Goal: Task Accomplishment & Management: Use online tool/utility

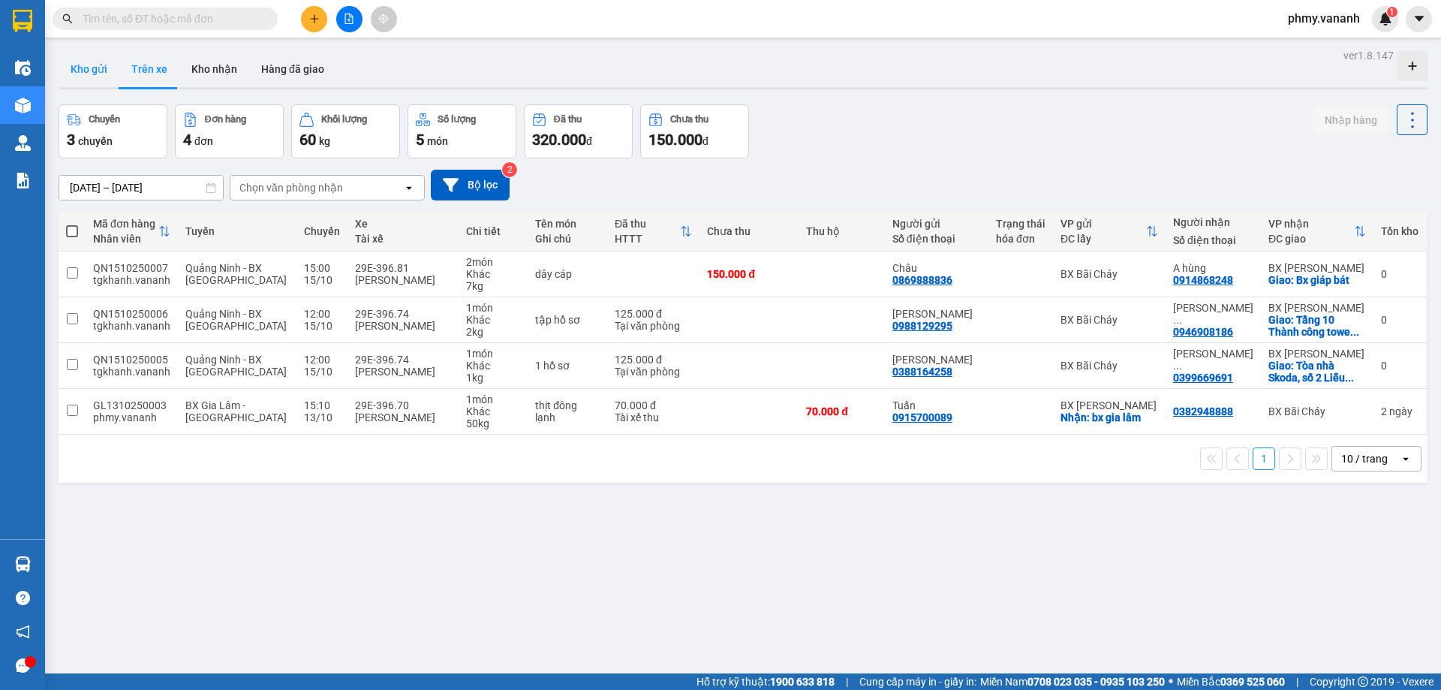
click at [106, 68] on button "Kho gửi" at bounding box center [89, 69] width 61 height 36
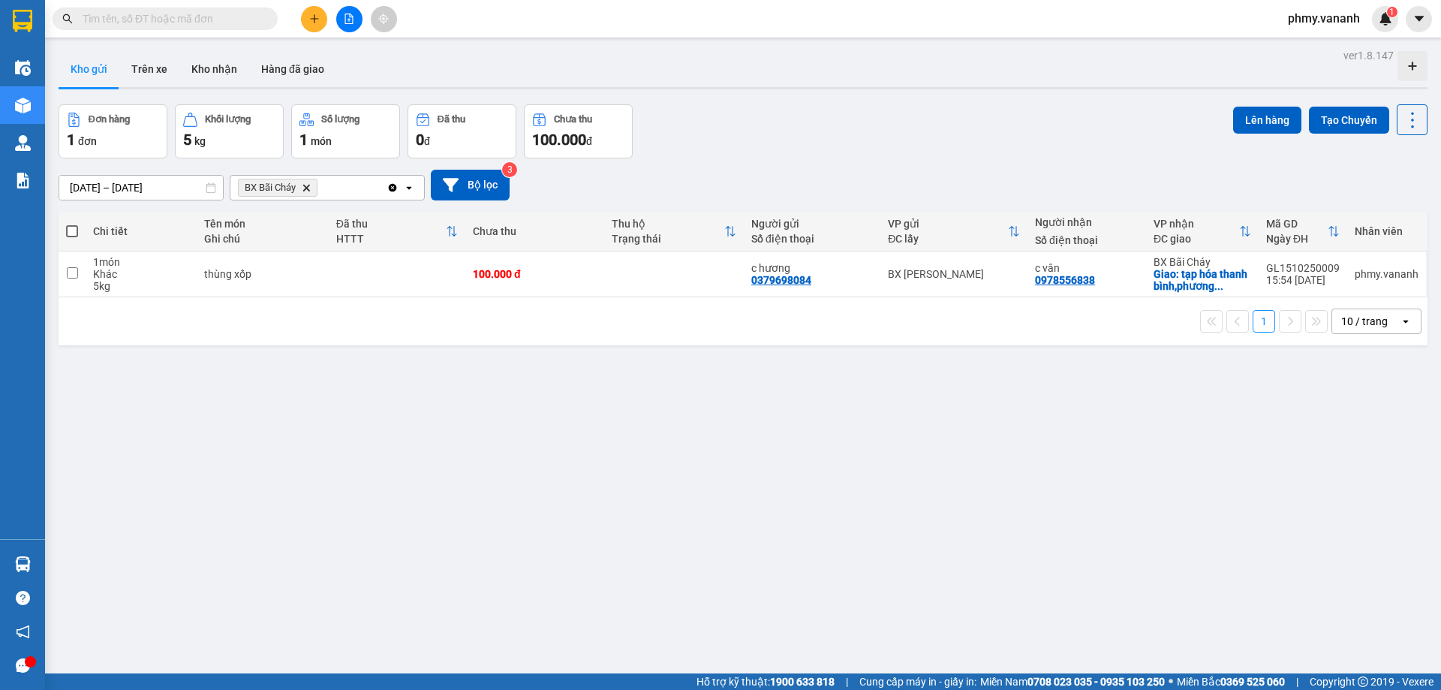
click at [239, 109] on button "Khối lượng 5 kg" at bounding box center [229, 131] width 109 height 54
click at [142, 74] on button "Trên xe" at bounding box center [149, 69] width 60 height 36
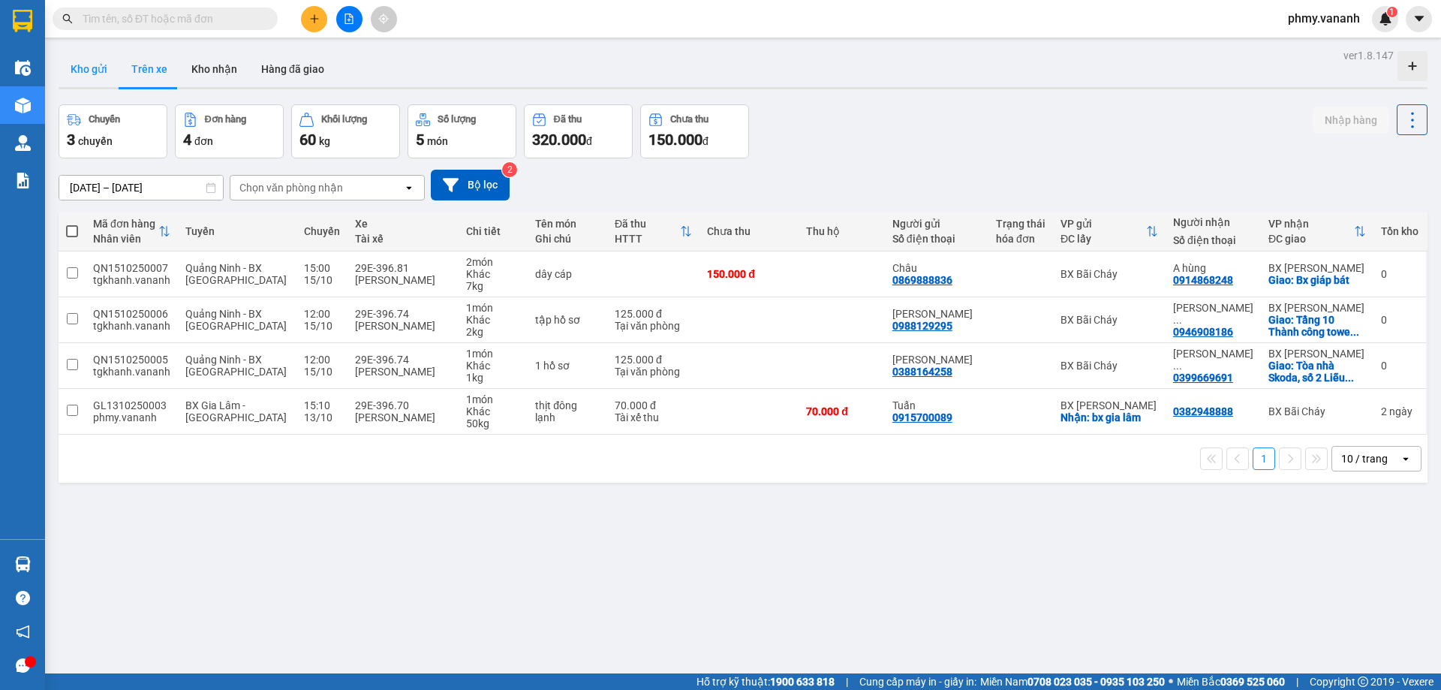
click at [102, 69] on button "Kho gửi" at bounding box center [89, 69] width 61 height 36
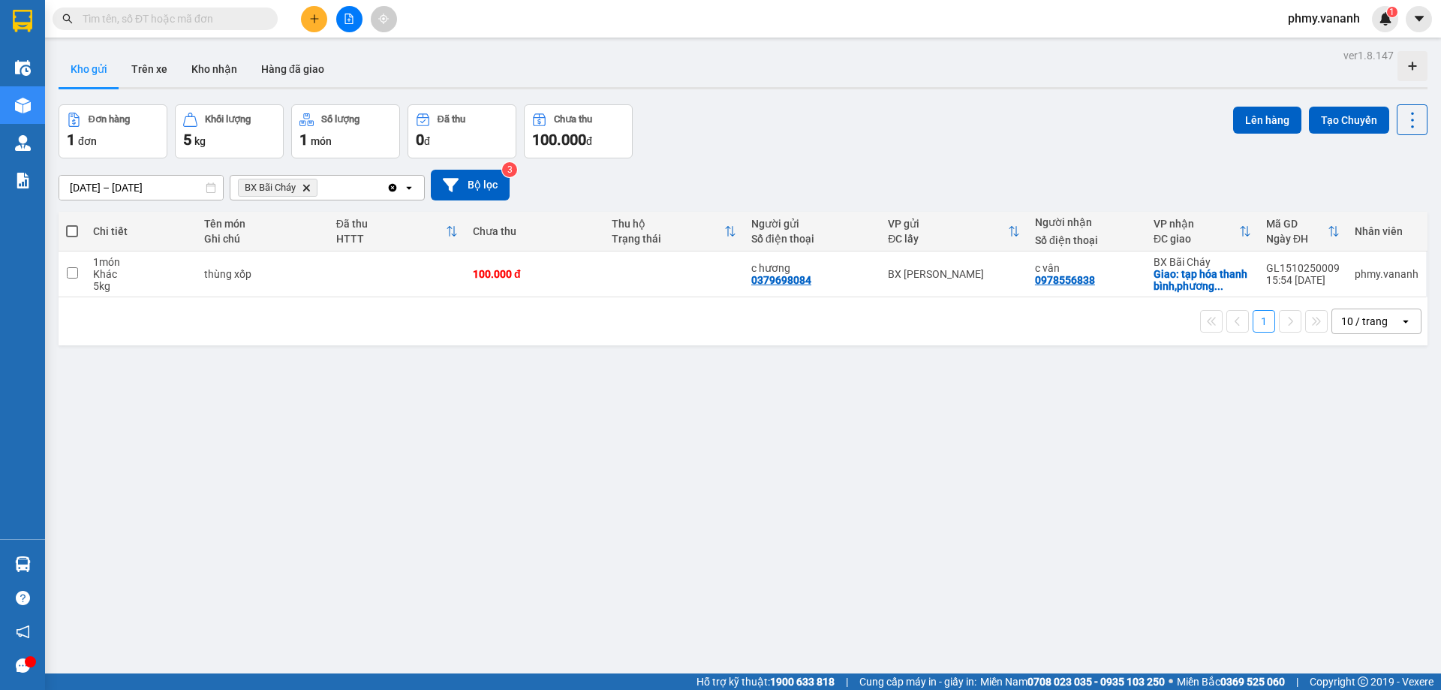
click at [74, 233] on span at bounding box center [72, 231] width 12 height 12
click at [72, 224] on input "checkbox" at bounding box center [72, 224] width 0 height 0
checkbox input "true"
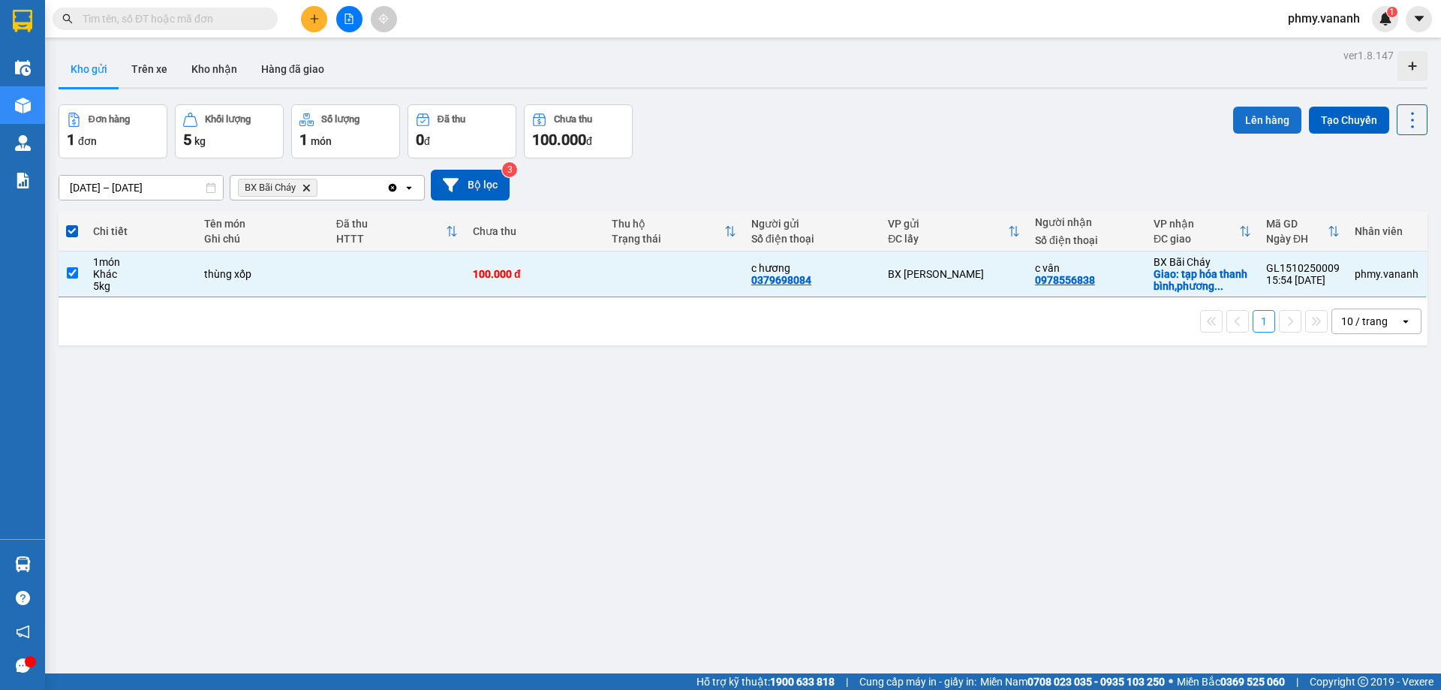
click at [1264, 115] on button "Lên hàng" at bounding box center [1267, 120] width 68 height 27
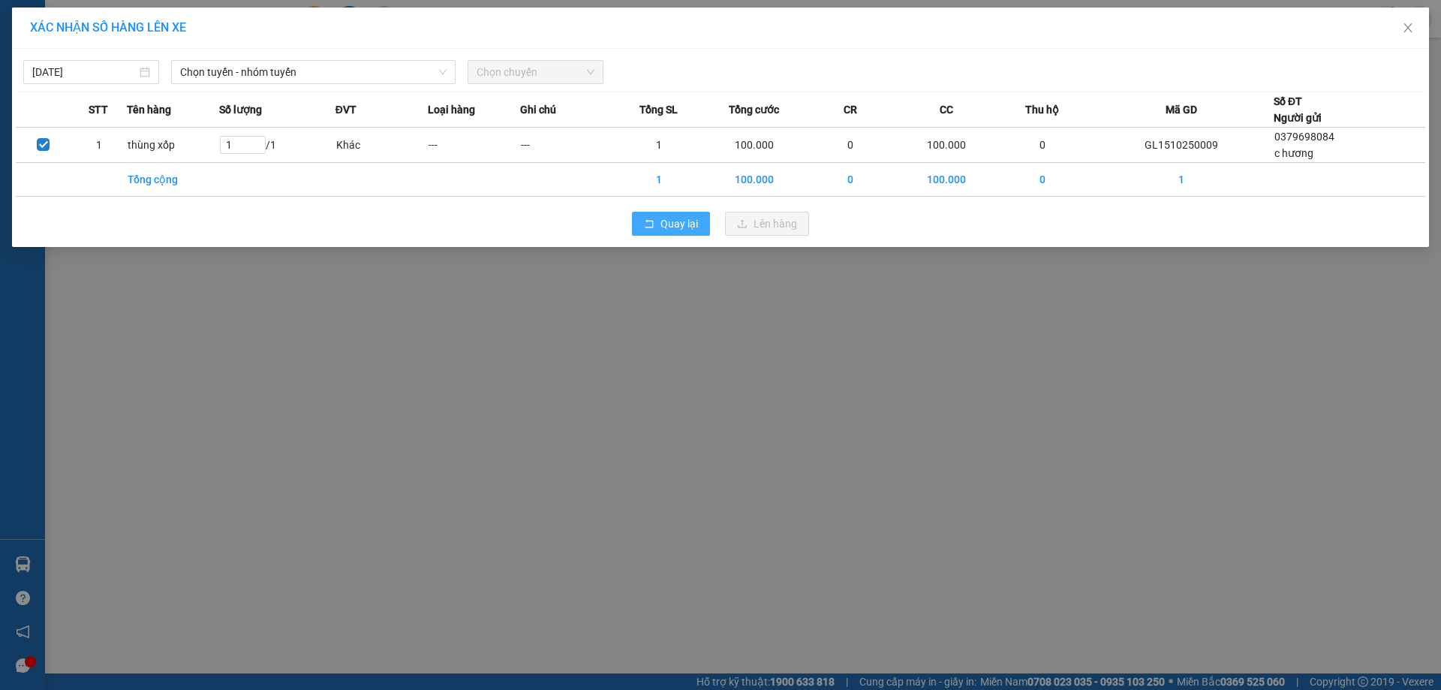
click at [690, 224] on span "Quay lại" at bounding box center [679, 223] width 38 height 17
